Goal: Find specific page/section: Find specific page/section

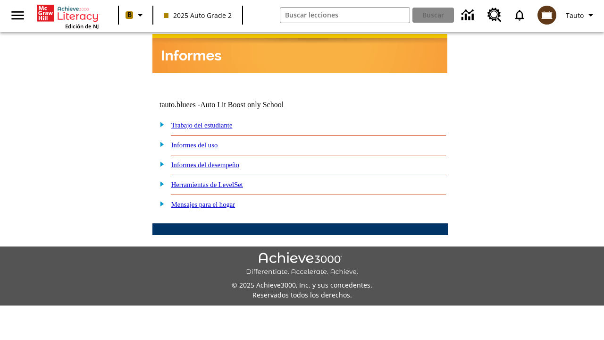
click at [212, 121] on link "Trabajo del estudiante" at bounding box center [201, 125] width 61 height 8
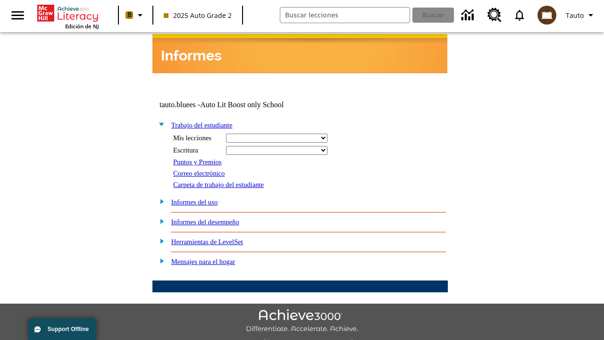
select select "/options/reports/?report_id=24&atype=14&section=2"
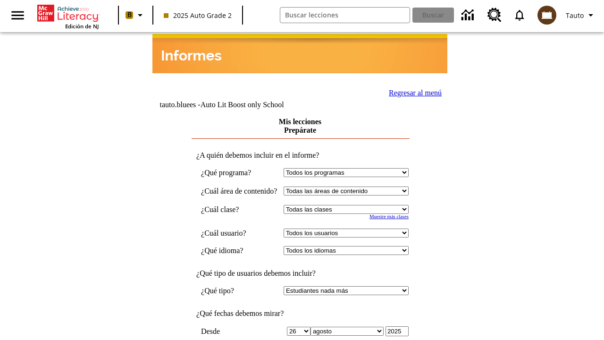
scroll to position [246, 0]
